Goal: Information Seeking & Learning: Stay updated

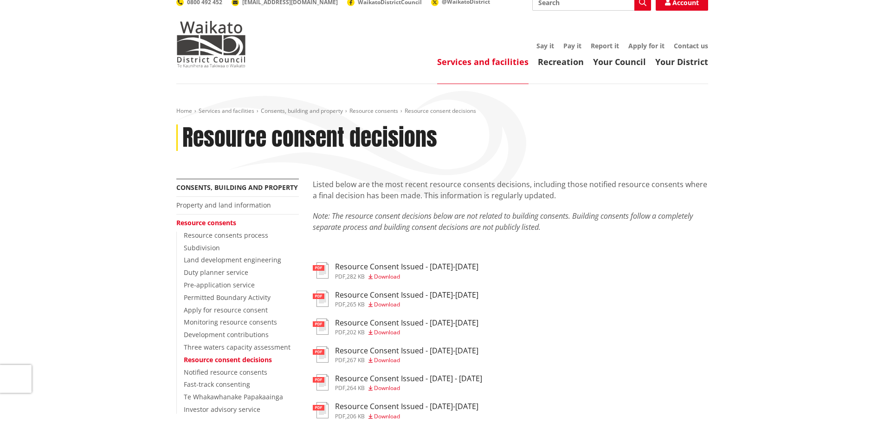
scroll to position [46, 0]
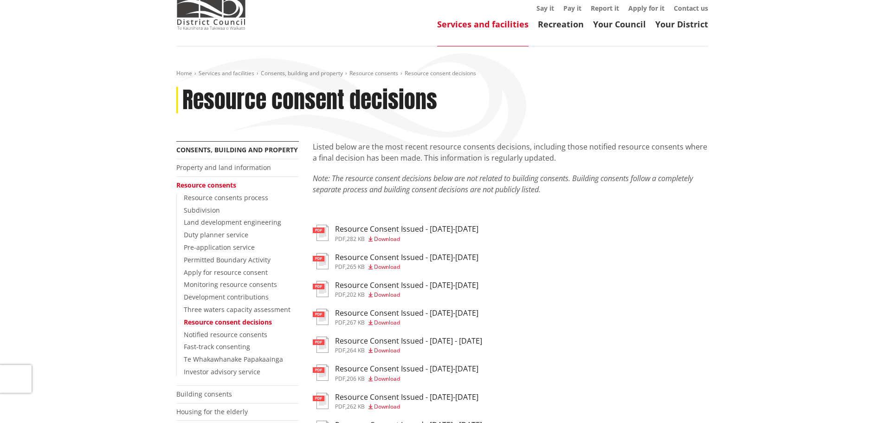
click at [410, 226] on h3 "Resource Consent Issued - [DATE]-[DATE]" at bounding box center [406, 229] width 143 height 9
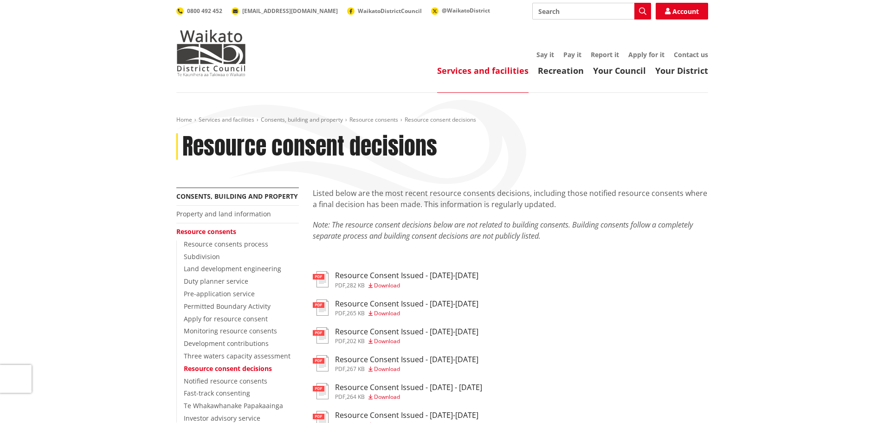
scroll to position [46, 0]
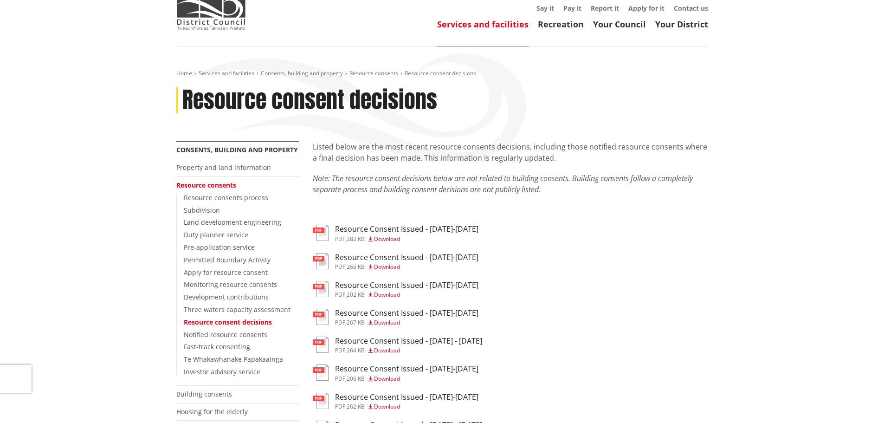
click at [367, 260] on h3 "Resource Consent Issued - [DATE]-[DATE]" at bounding box center [406, 257] width 143 height 9
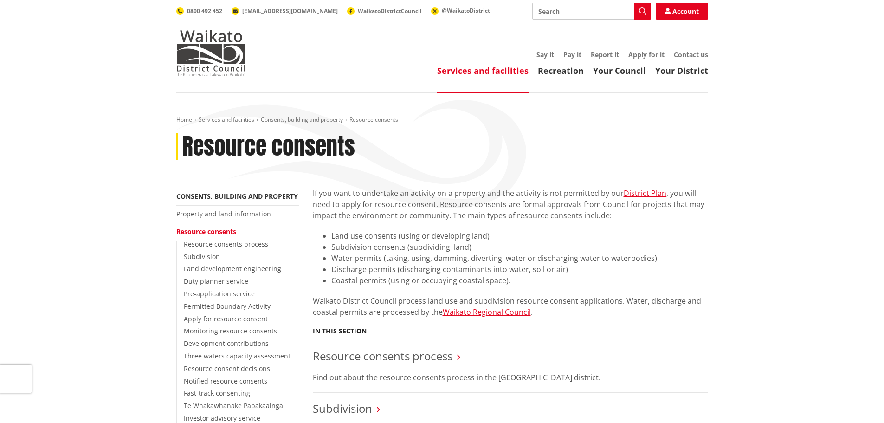
scroll to position [882, 0]
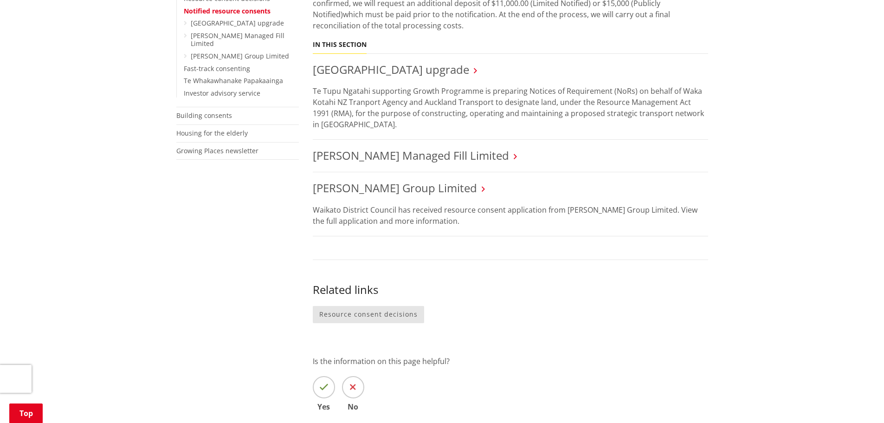
scroll to position [371, 0]
